Goal: Find contact information: Find contact information

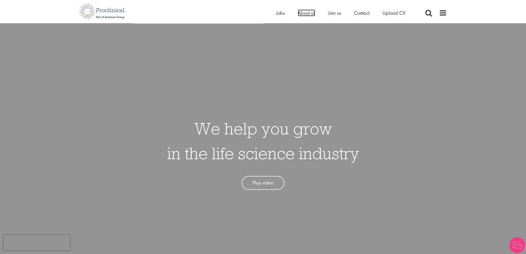
click at [311, 14] on span "About us" at bounding box center [306, 13] width 17 height 7
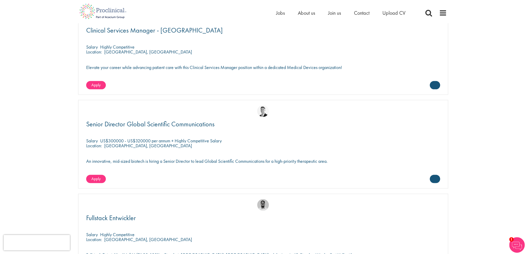
scroll to position [1354, 0]
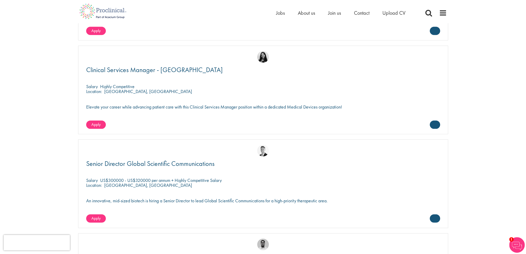
click at [443, 11] on span at bounding box center [443, 13] width 8 height 8
click at [444, 11] on span at bounding box center [443, 13] width 8 height 8
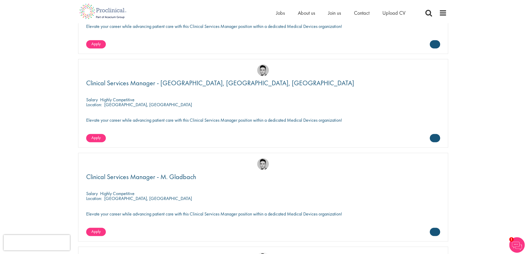
scroll to position [1018, 0]
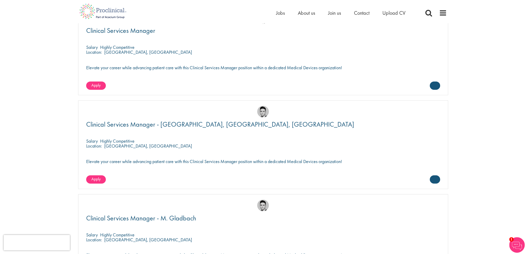
click at [443, 13] on span at bounding box center [443, 13] width 8 height 8
click at [361, 13] on span "Contact" at bounding box center [362, 13] width 16 height 7
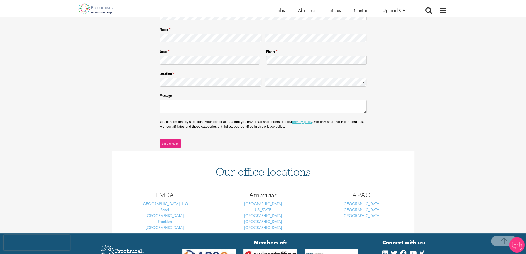
scroll to position [129, 0]
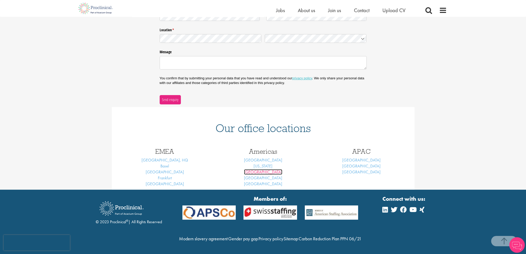
click at [262, 169] on link "Philadelphia" at bounding box center [263, 171] width 38 height 5
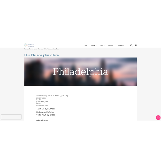
scroll to position [26, 0]
